Goal: Transaction & Acquisition: Purchase product/service

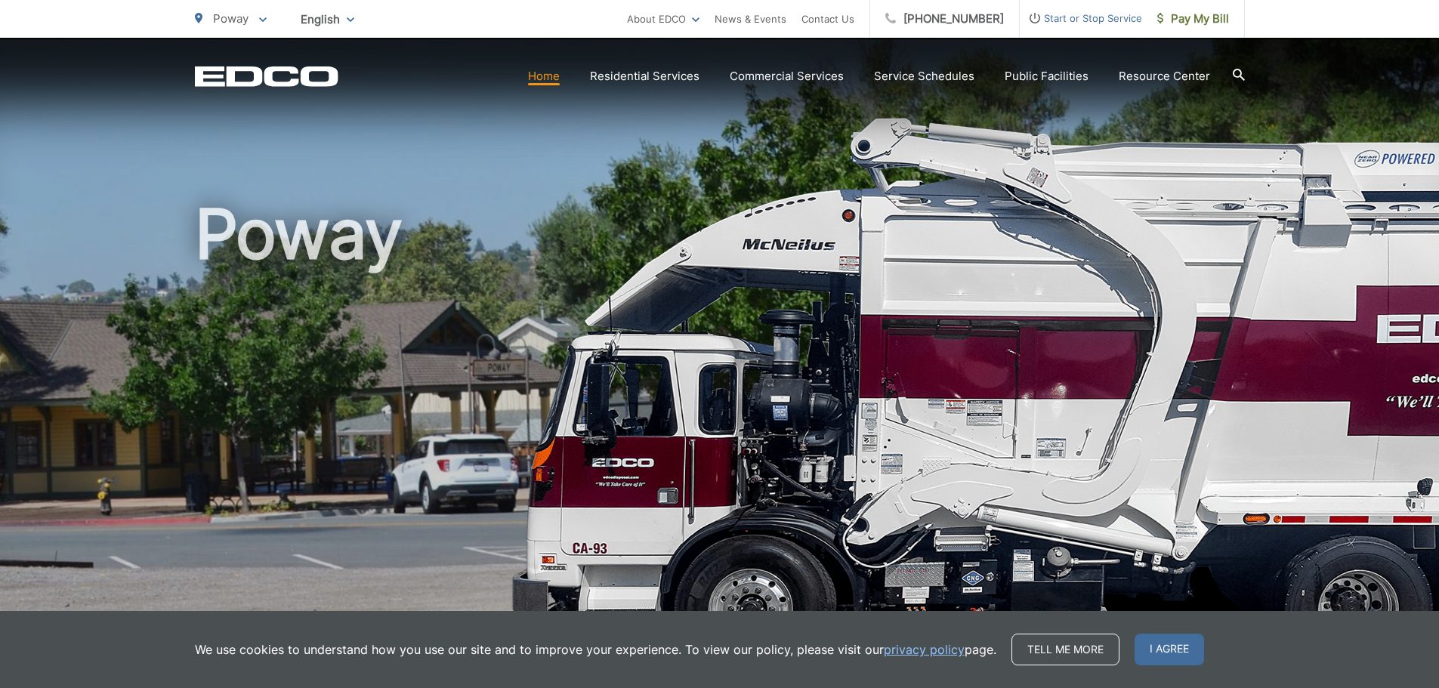
click at [1216, 20] on span "Pay My Bill" at bounding box center [1193, 19] width 72 height 18
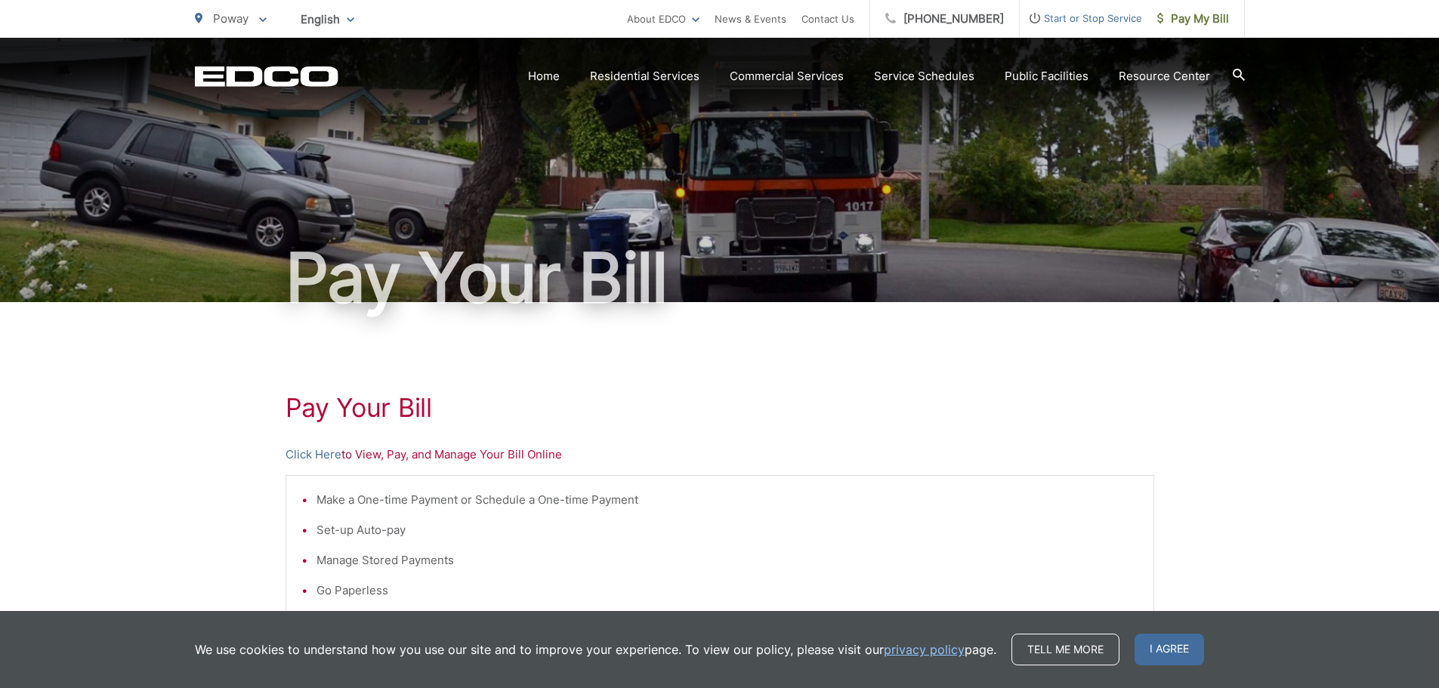
click at [1164, 651] on span "I agree" at bounding box center [1168, 650] width 69 height 32
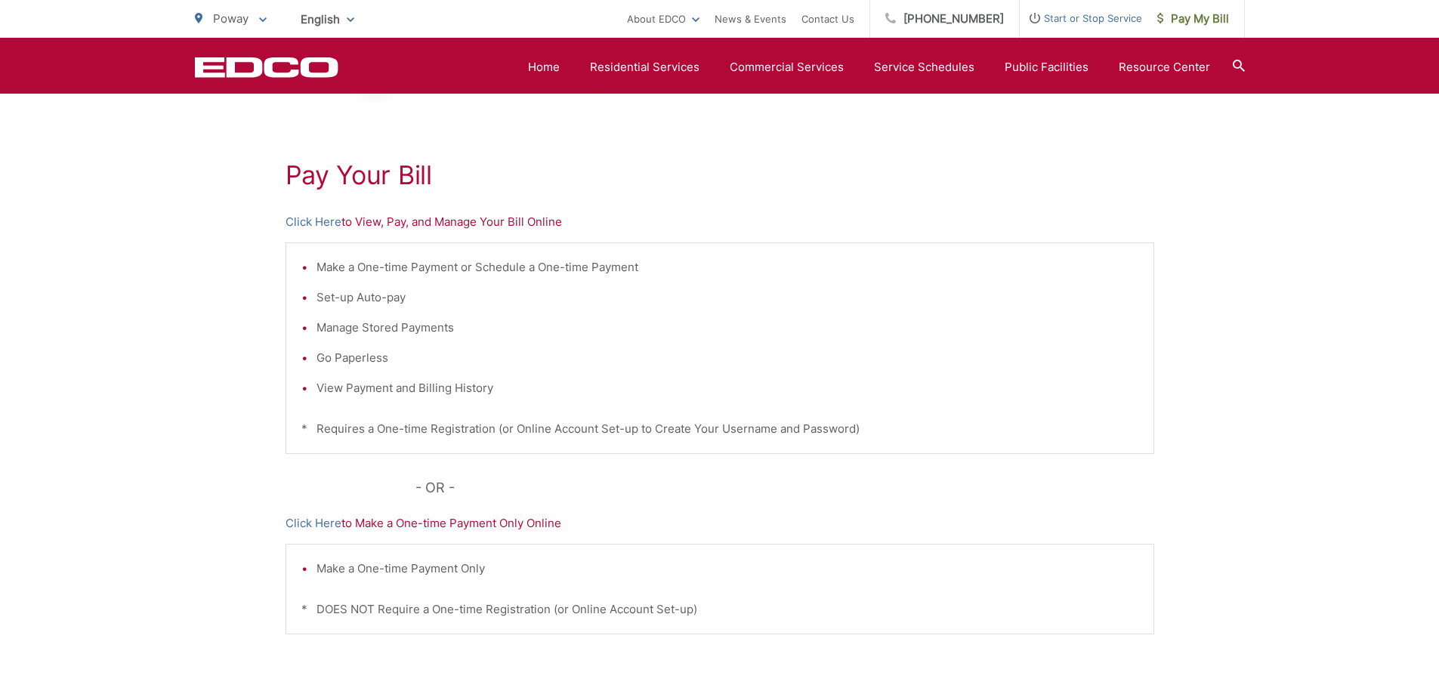
scroll to position [227, 0]
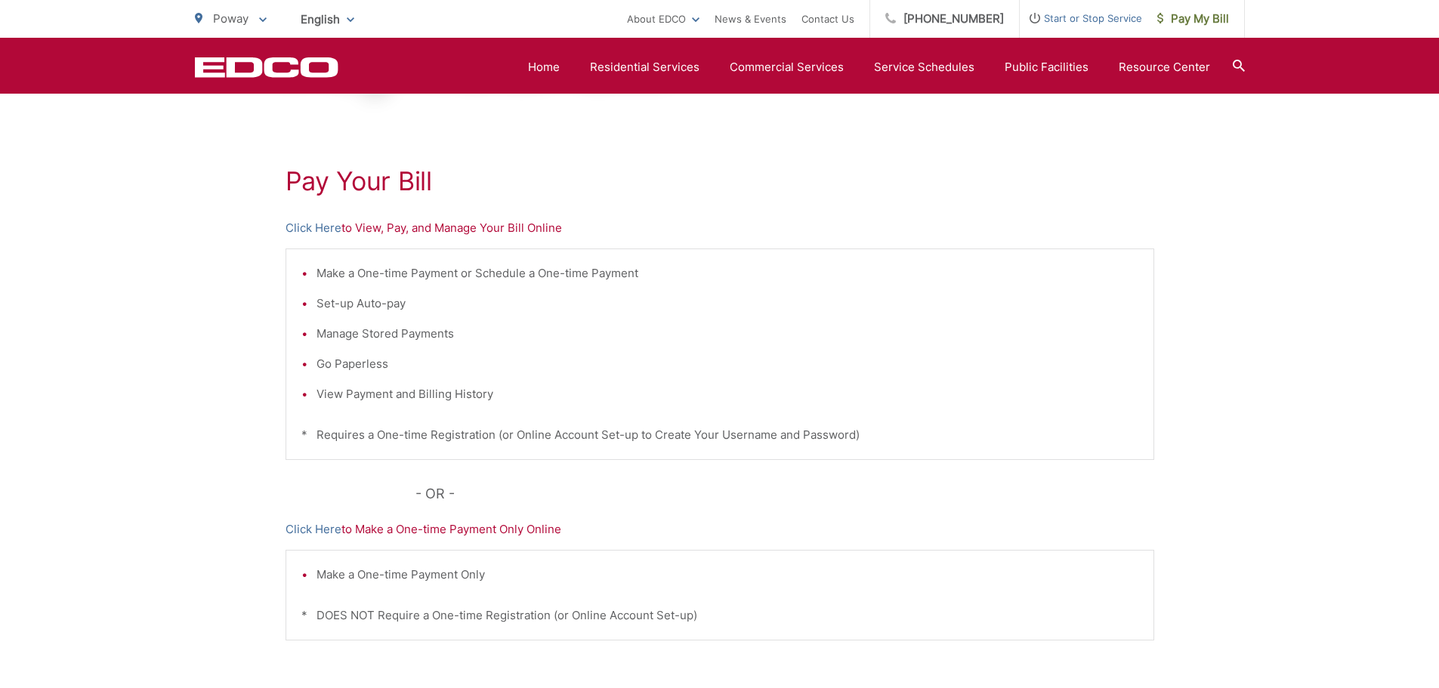
click at [550, 227] on p "Click Here to View, Pay, and Manage Your Bill Online" at bounding box center [720, 228] width 869 height 18
click at [505, 227] on p "Click Here to View, Pay, and Manage Your Bill Online" at bounding box center [720, 228] width 869 height 18
click at [488, 224] on p "Click Here to View, Pay, and Manage Your Bill Online" at bounding box center [720, 228] width 869 height 18
click at [458, 222] on p "Click Here to View, Pay, and Manage Your Bill Online" at bounding box center [720, 228] width 869 height 18
click at [412, 226] on p "Click Here to View, Pay, and Manage Your Bill Online" at bounding box center [720, 228] width 869 height 18
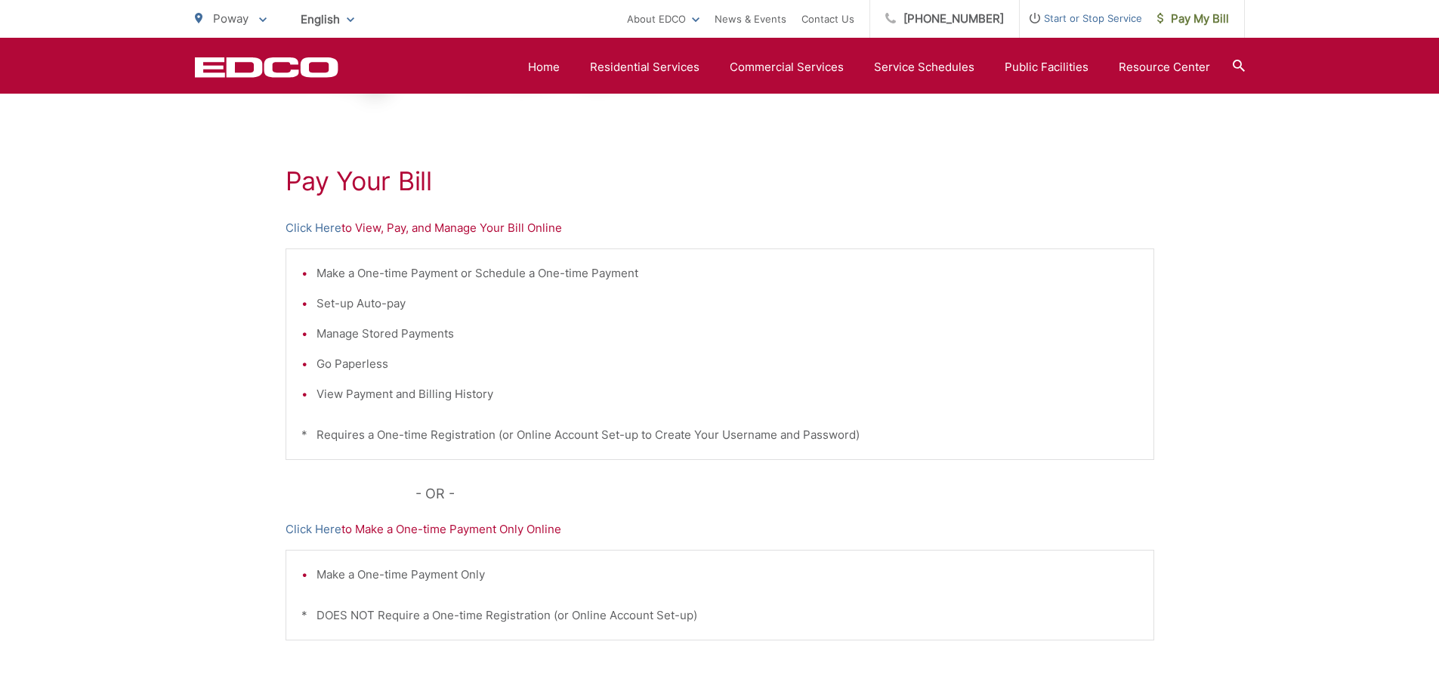
click at [374, 226] on p "Click Here to View, Pay, and Manage Your Bill Online" at bounding box center [720, 228] width 869 height 18
click at [326, 227] on link "Click Here" at bounding box center [314, 228] width 56 height 18
